Goal: Task Accomplishment & Management: Use online tool/utility

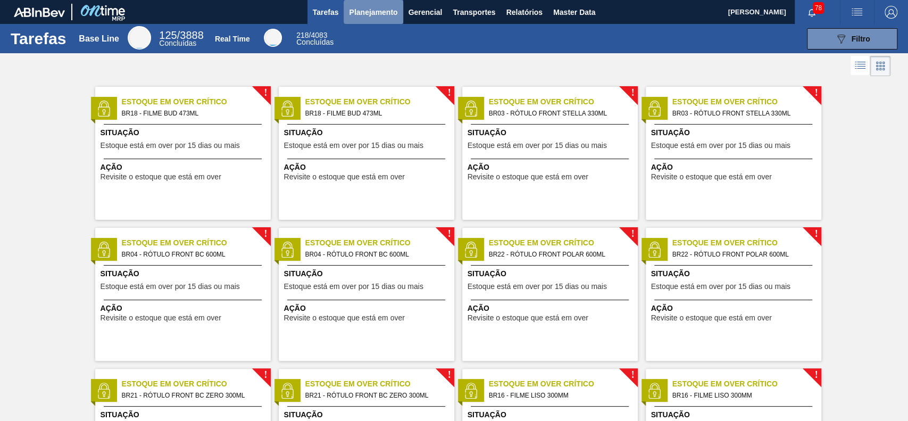
click at [379, 16] on span "Planejamento" at bounding box center [373, 12] width 48 height 13
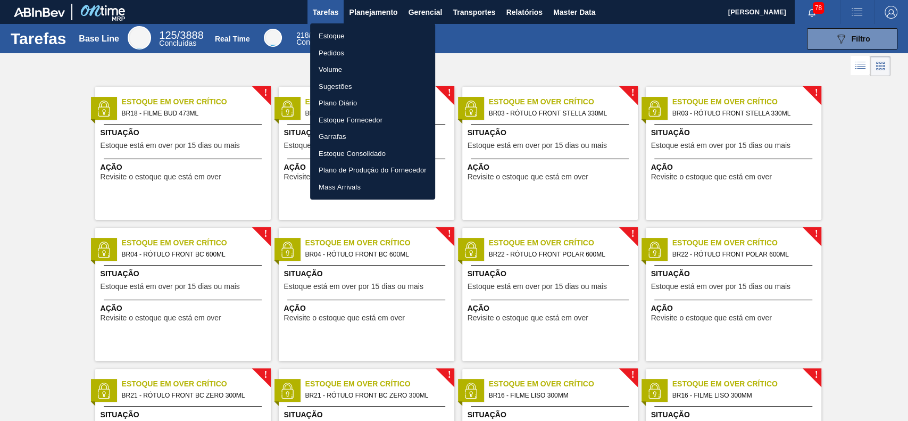
click at [375, 38] on li "Estoque" at bounding box center [372, 36] width 125 height 17
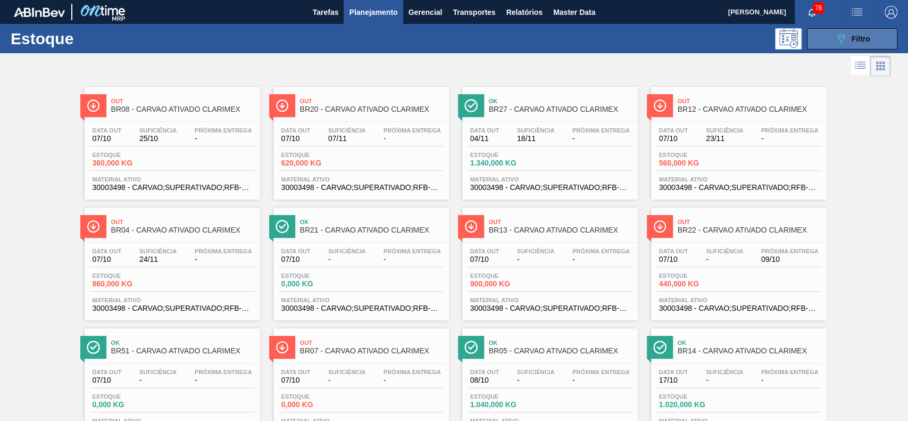
click at [845, 44] on icon "089F7B8B-B2A5-4AFE-B5C0-19BA573D28AC" at bounding box center [840, 38] width 13 height 13
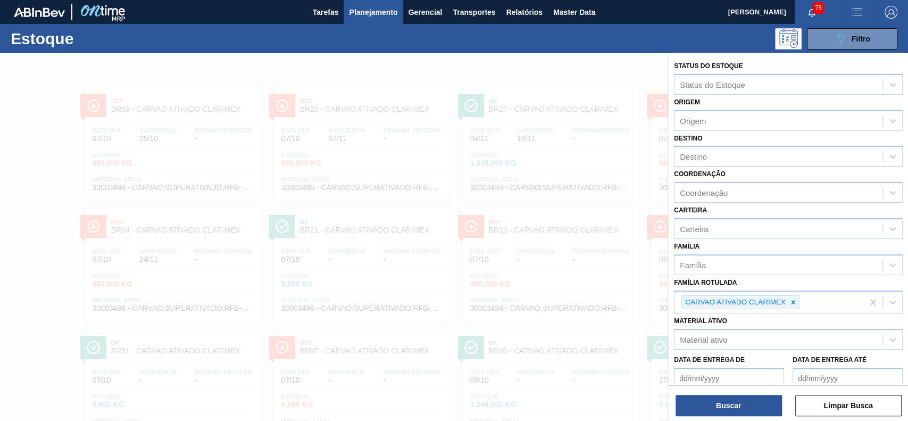
click at [490, 52] on div "Estoque 089F7B8B-B2A5-4AFE-B5C0-19BA573D28AC Filtro" at bounding box center [454, 38] width 908 height 29
click at [849, 43] on div "089F7B8B-B2A5-4AFE-B5C0-19BA573D28AC Filtro" at bounding box center [852, 38] width 36 height 13
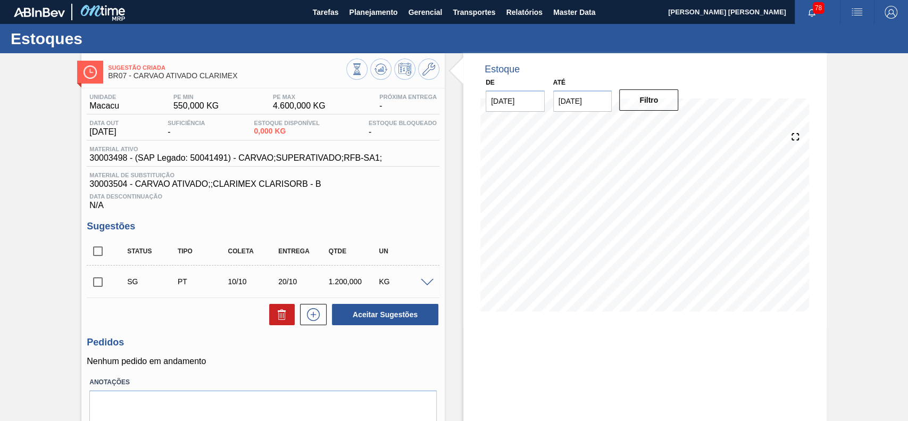
click at [423, 279] on div at bounding box center [428, 282] width 21 height 8
click at [423, 280] on span at bounding box center [427, 283] width 13 height 8
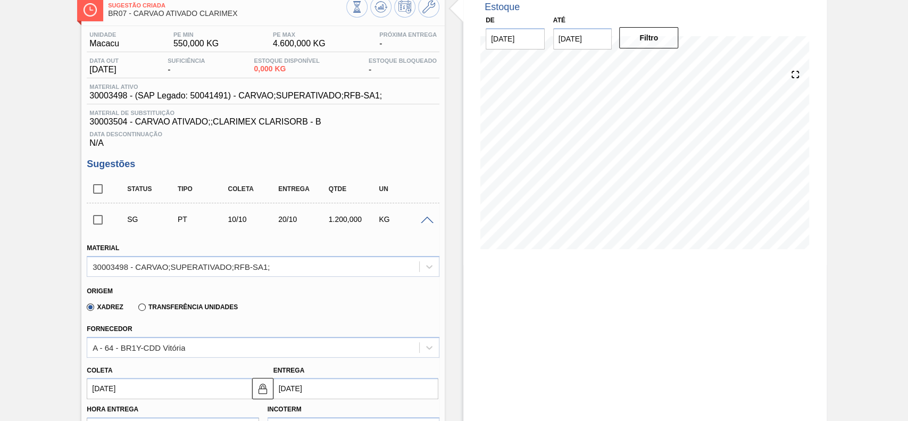
scroll to position [141, 0]
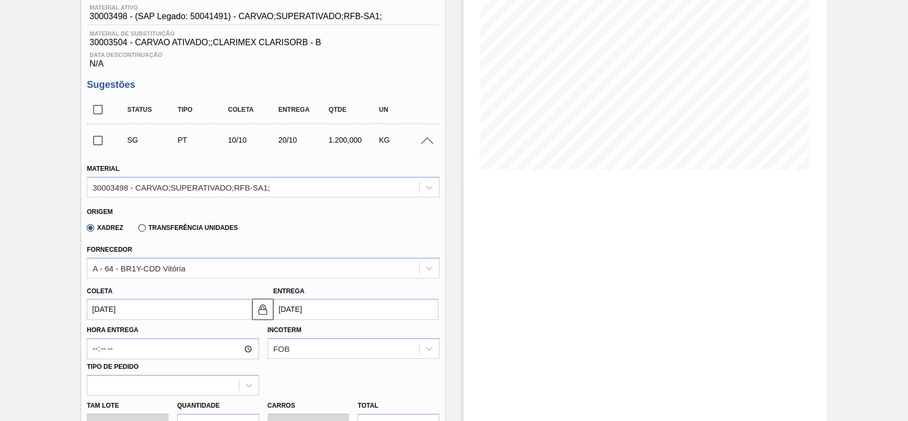
click at [163, 231] on label "Transferência Unidades" at bounding box center [187, 227] width 99 height 7
click at [137, 230] on input "Transferência Unidades" at bounding box center [137, 230] width 0 height 0
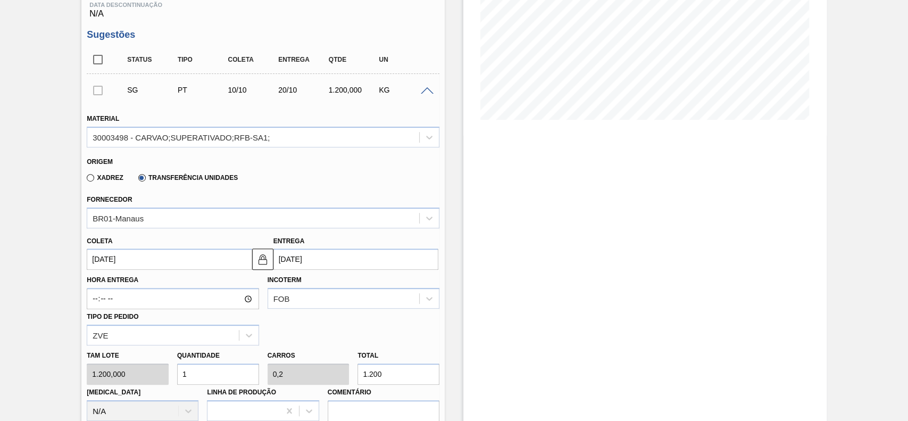
scroll to position [213, 0]
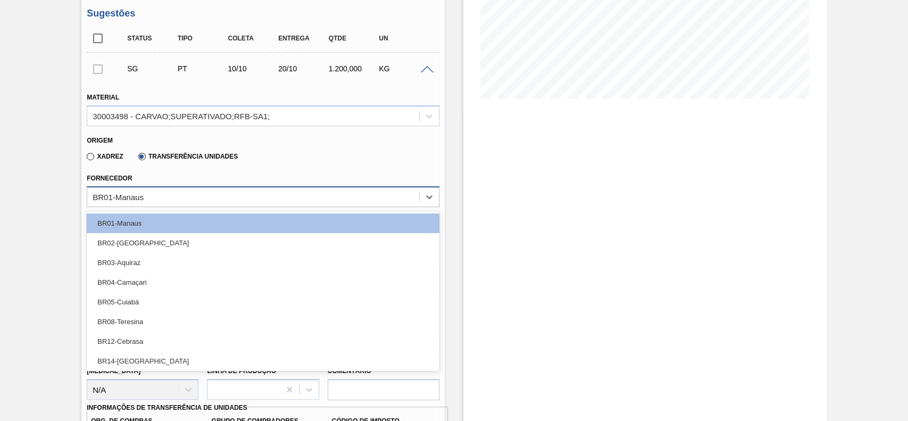
click at [176, 200] on div "BR01-Manaus" at bounding box center [253, 196] width 332 height 15
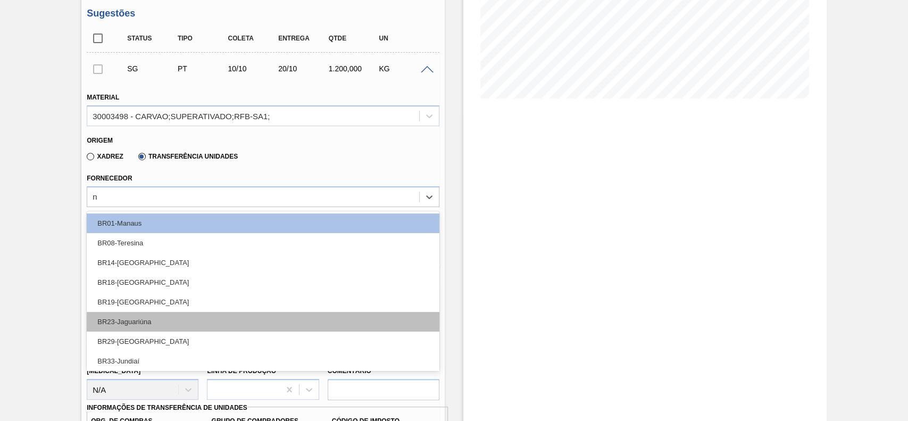
type input "no"
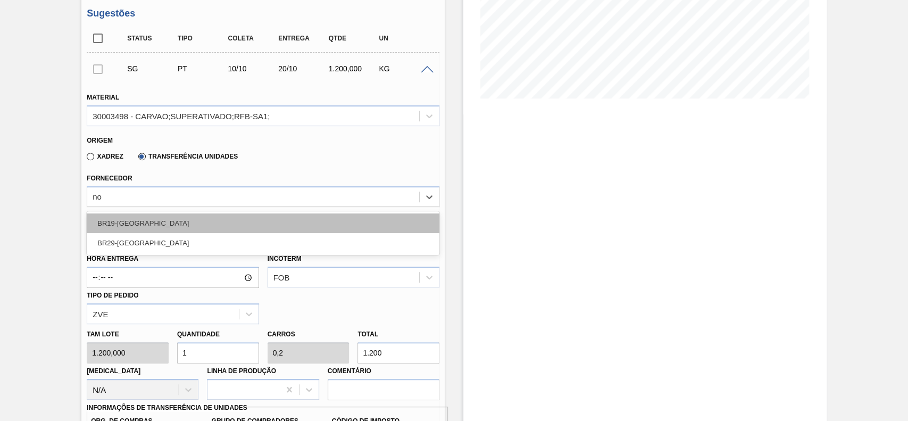
click at [200, 223] on div "BR19-[GEOGRAPHIC_DATA]" at bounding box center [263, 223] width 353 height 20
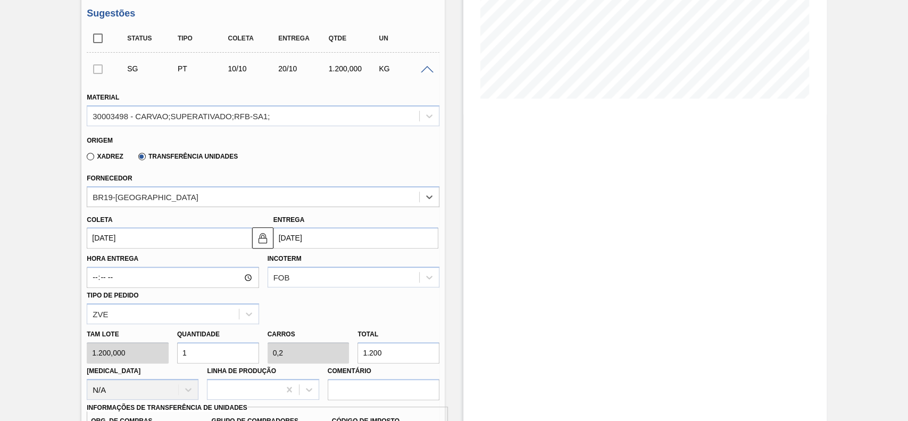
click at [184, 248] on input "[DATE]" at bounding box center [169, 237] width 165 height 21
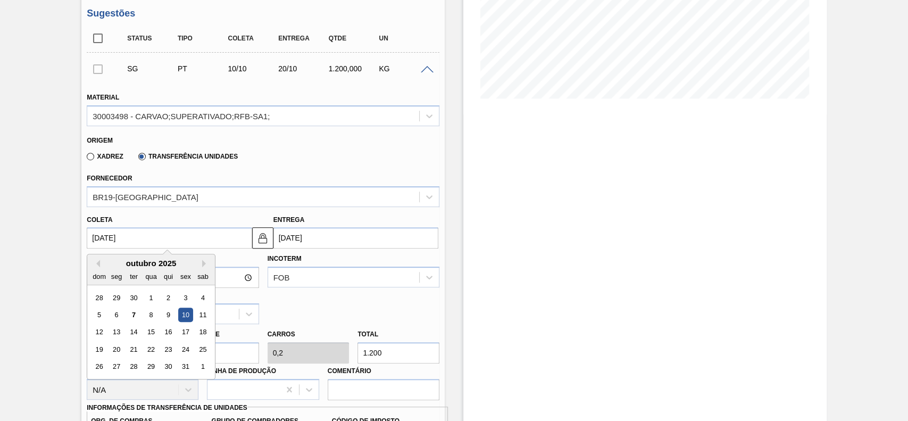
click at [184, 248] on input "[DATE]" at bounding box center [169, 237] width 165 height 21
click at [164, 318] on div "9" at bounding box center [168, 314] width 14 height 14
type input "[DATE]"
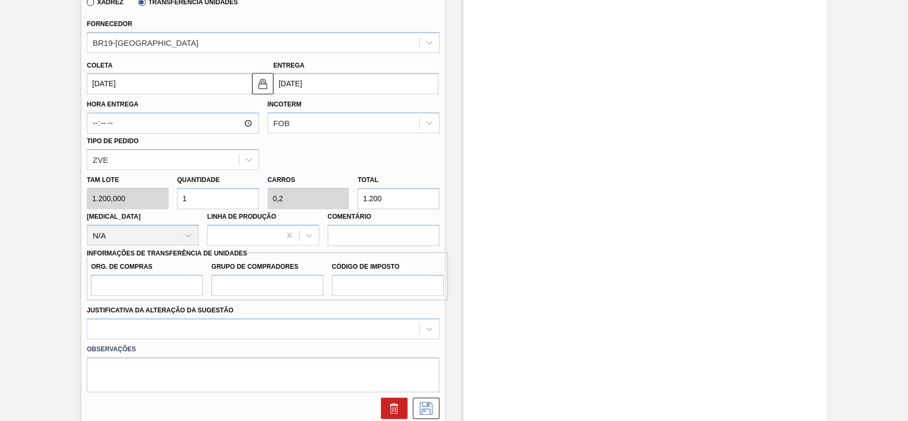
scroll to position [425, 0]
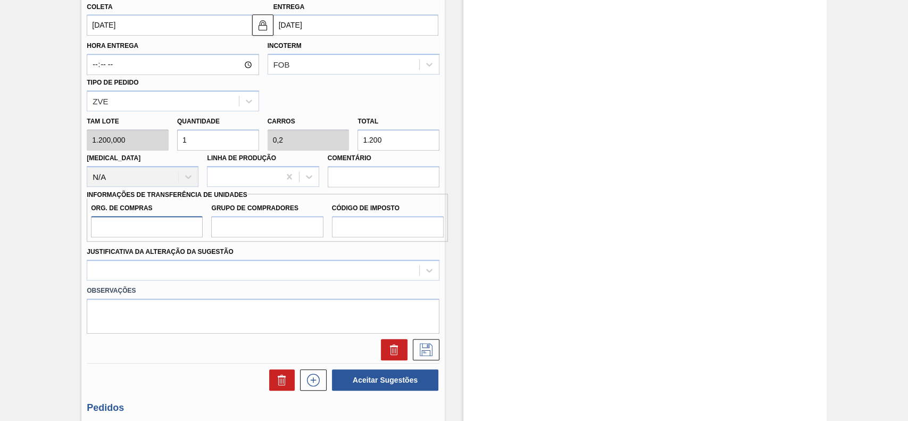
click at [164, 227] on input "Org. de Compras" at bounding box center [147, 226] width 112 height 21
type input "BR00"
drag, startPoint x: 249, startPoint y: 232, endPoint x: 256, endPoint y: 238, distance: 9.1
click at [249, 232] on input "Grupo de Compradores" at bounding box center [267, 226] width 112 height 21
type input "A01"
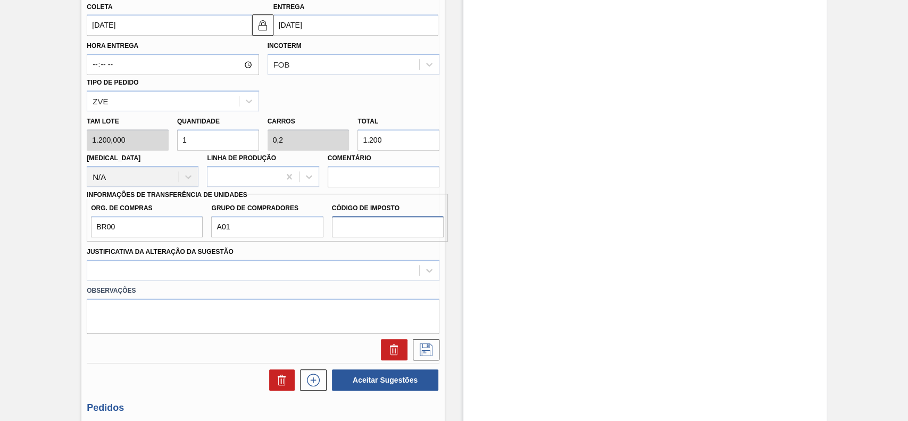
click at [378, 225] on input "Código de Imposto" at bounding box center [388, 226] width 112 height 21
click at [350, 228] on input "Código de Imposto" at bounding box center [388, 226] width 112 height 21
type input "I1"
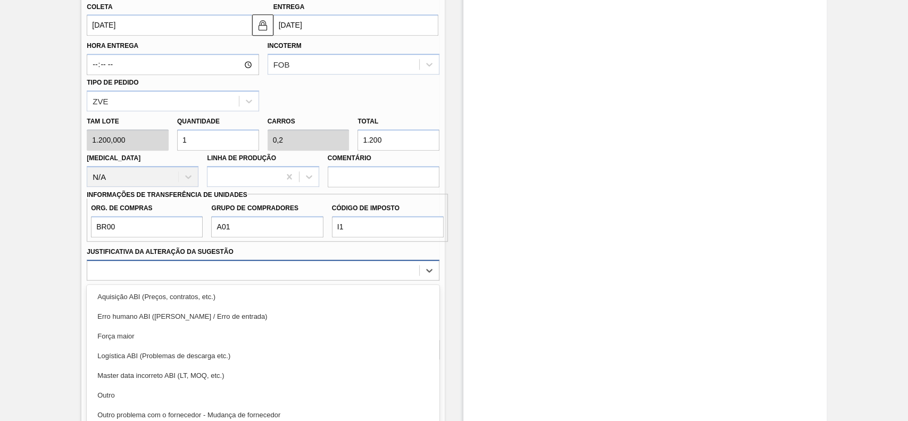
click at [272, 274] on div "option Aquisição ABI (Preços, contratos, etc.) focused, 1 of 18. 18 results ava…" at bounding box center [263, 270] width 353 height 21
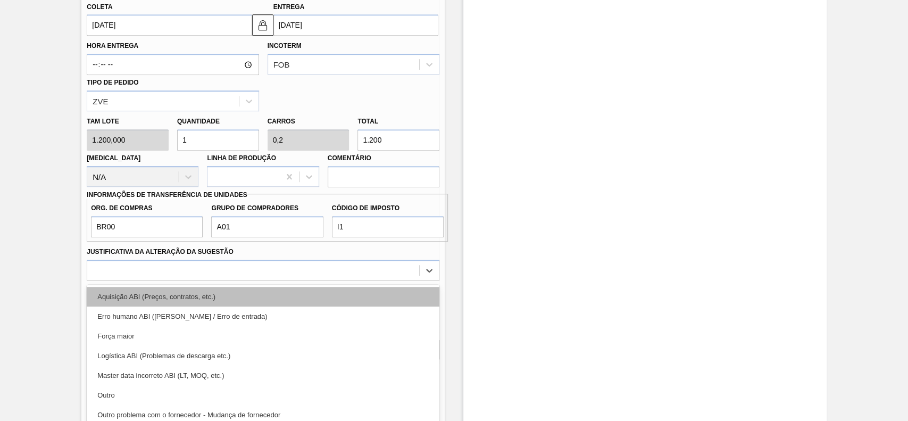
scroll to position [455, 0]
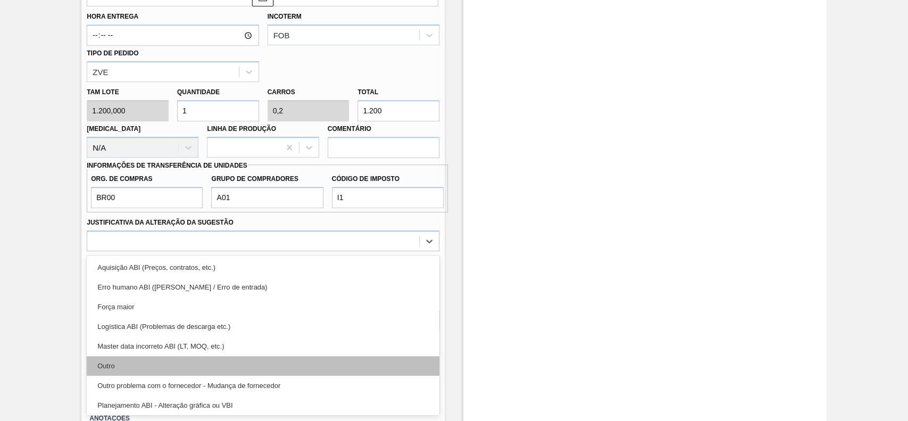
click at [154, 369] on div "Outro" at bounding box center [263, 366] width 353 height 20
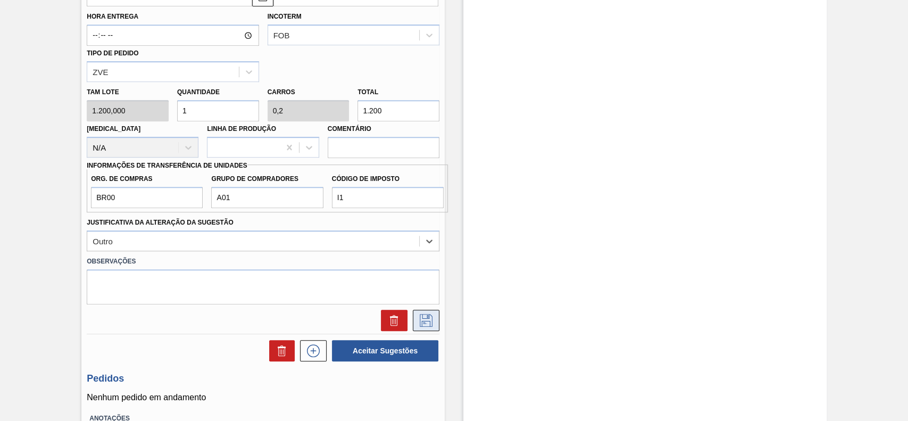
click at [434, 319] on button at bounding box center [426, 320] width 27 height 21
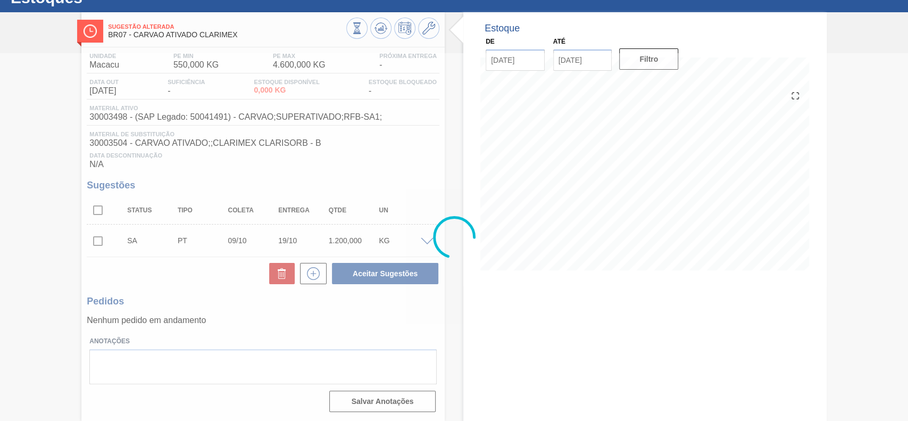
scroll to position [43, 0]
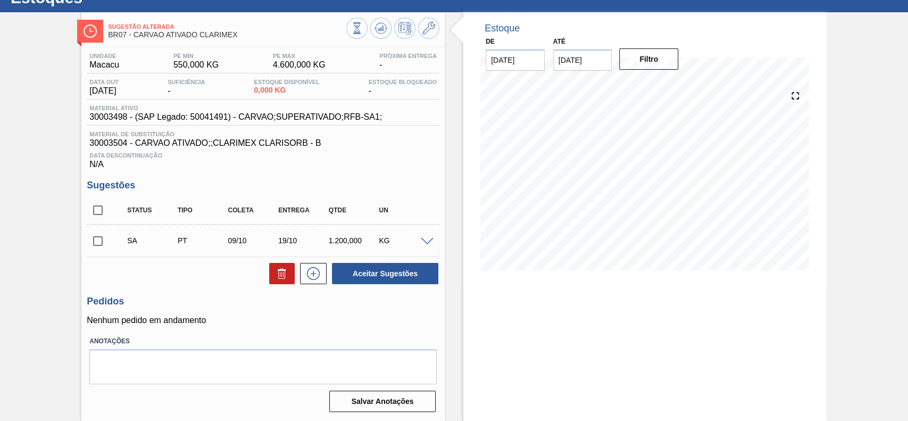
click at [102, 244] on input "checkbox" at bounding box center [98, 241] width 22 height 22
click at [393, 272] on button "Aceitar Sugestões" at bounding box center [385, 273] width 106 height 21
checkbox input "false"
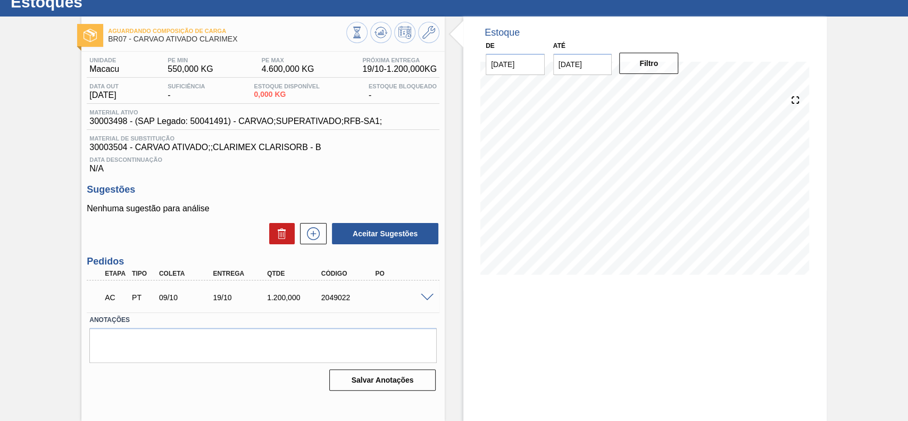
scroll to position [37, 0]
click at [430, 295] on span at bounding box center [427, 298] width 13 height 8
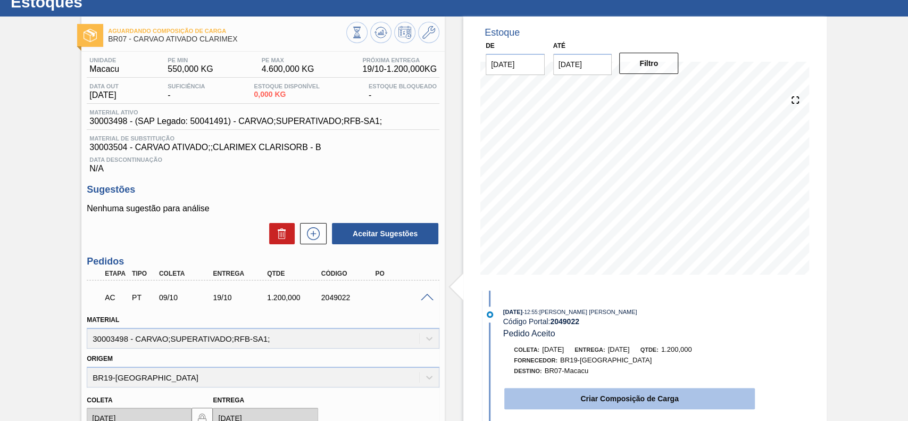
click at [567, 397] on button "Criar Composição de Carga" at bounding box center [629, 398] width 250 height 21
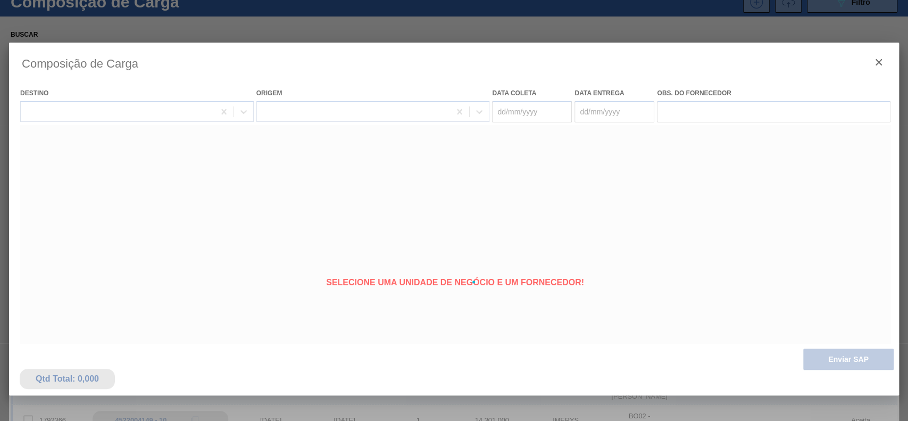
type coleta "[DATE]"
type Entrega "[DATE]"
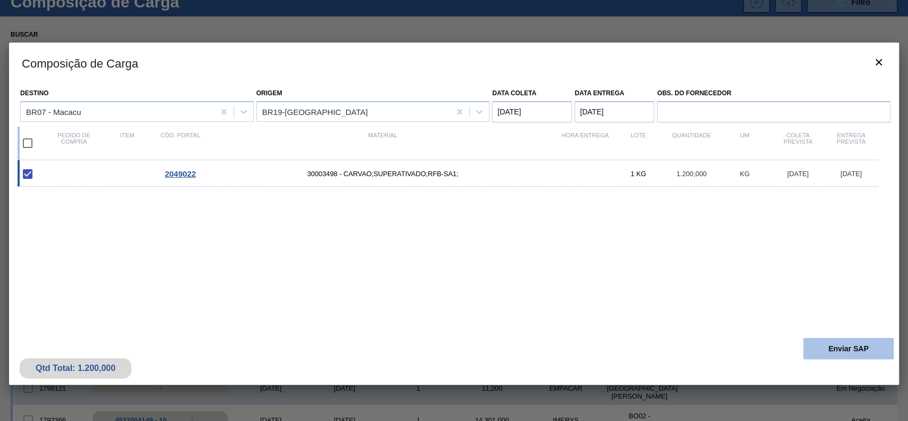
click at [806, 341] on button "Enviar SAP" at bounding box center [848, 348] width 90 height 21
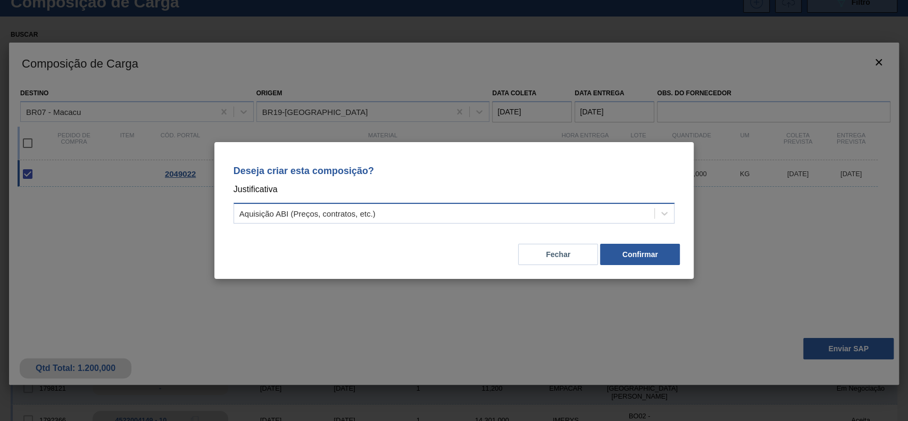
click at [352, 214] on div "Aquisição ABI (Preços, contratos, etc.)" at bounding box center [307, 213] width 136 height 9
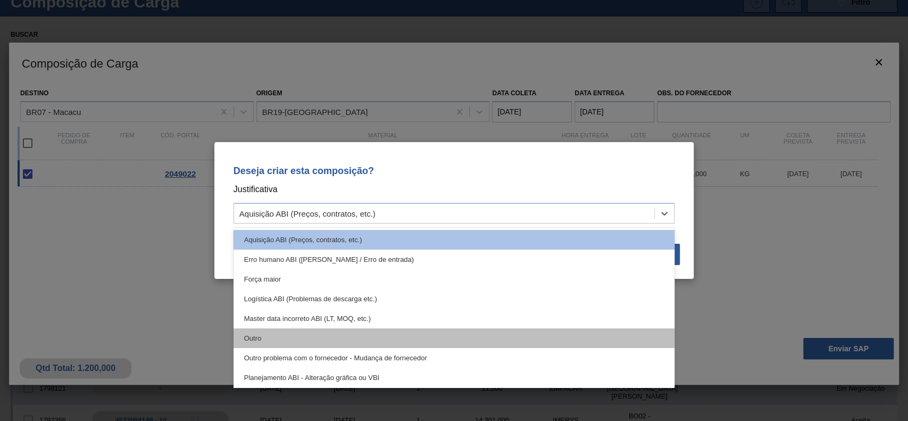
click at [304, 330] on div "Outro" at bounding box center [453, 338] width 441 height 20
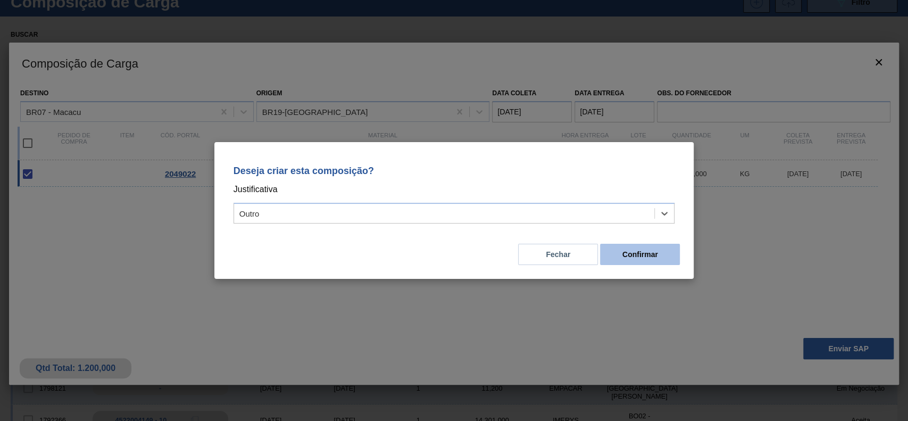
click at [617, 261] on button "Confirmar" at bounding box center [640, 254] width 80 height 21
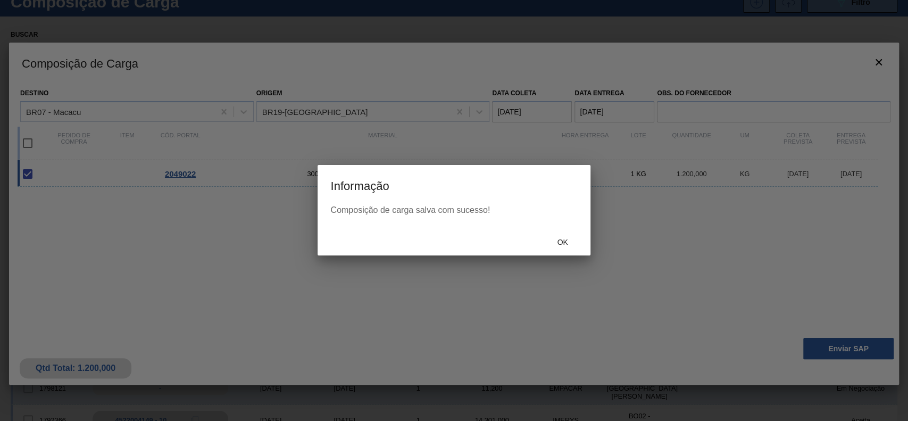
click at [557, 229] on div "Ok" at bounding box center [453, 242] width 272 height 28
click at [557, 240] on span "Ok" at bounding box center [562, 242] width 28 height 9
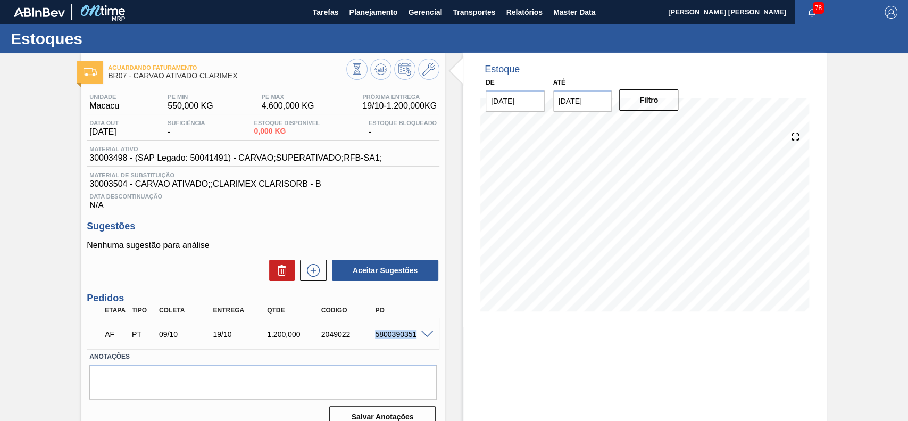
drag, startPoint x: 371, startPoint y: 335, endPoint x: 415, endPoint y: 338, distance: 44.3
click at [415, 338] on div "5800390351" at bounding box center [402, 334] width 60 height 9
copy div "5800390351"
